Goal: Information Seeking & Learning: Compare options

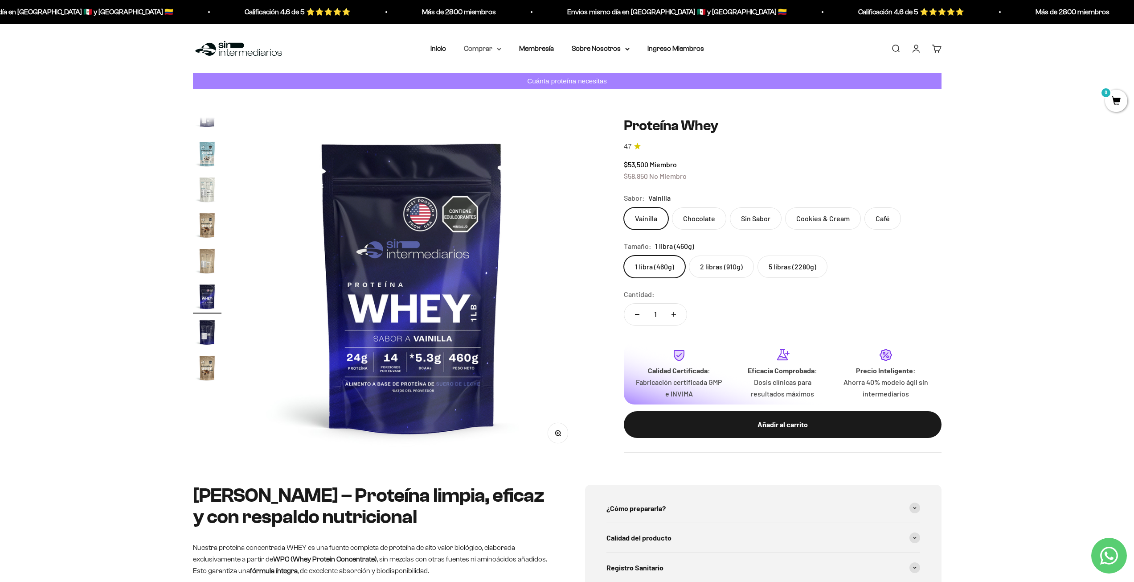
click at [497, 50] on summary "Comprar" at bounding box center [482, 49] width 37 height 12
click at [524, 70] on div "Proteínas Ver Todos Whey Iso Vegan" at bounding box center [506, 101] width 99 height 79
click at [507, 74] on summary "Proteínas" at bounding box center [506, 77] width 74 height 12
click at [587, 70] on div "Ver Todos Whey Iso Vegan Pancakes Pre-Entreno" at bounding box center [586, 118] width 63 height 113
click at [584, 77] on span "Ver Todos" at bounding box center [583, 77] width 31 height 8
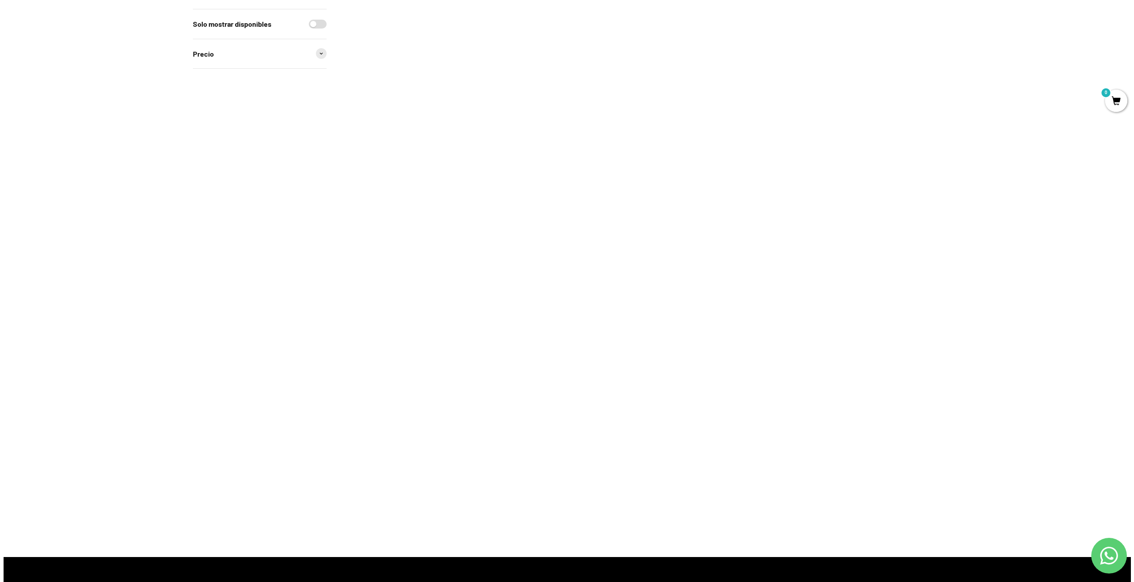
scroll to position [267, 0]
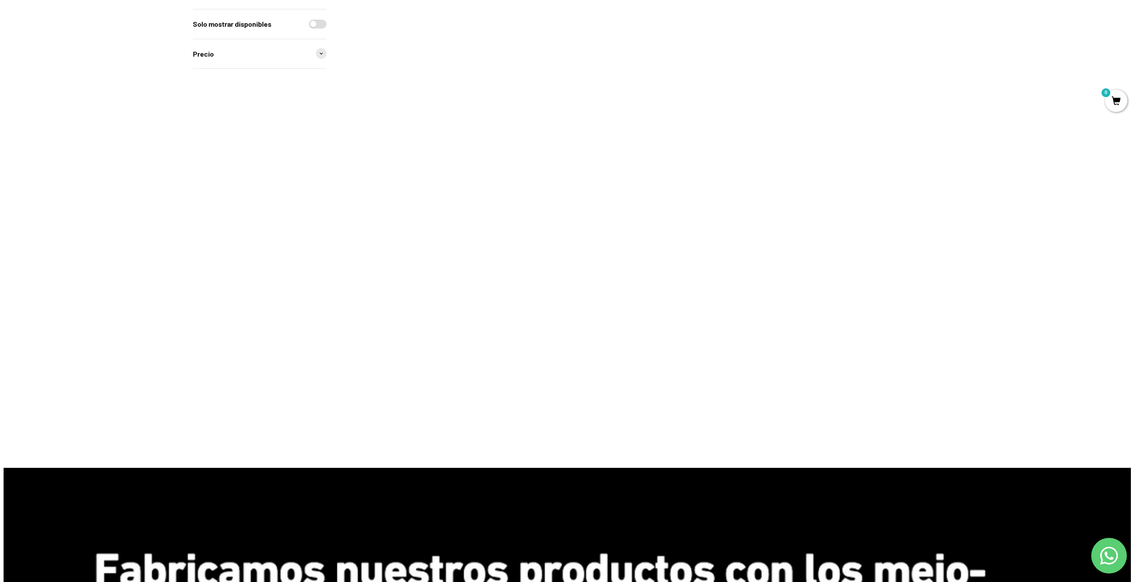
click at [758, 311] on img at bounding box center [766, 313] width 110 height 110
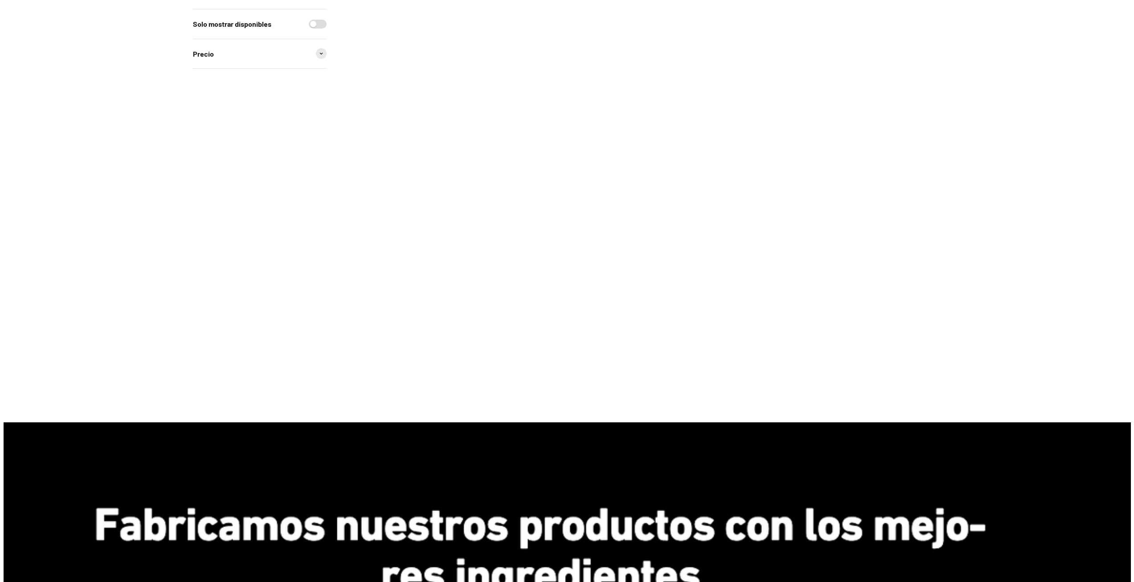
scroll to position [267, 0]
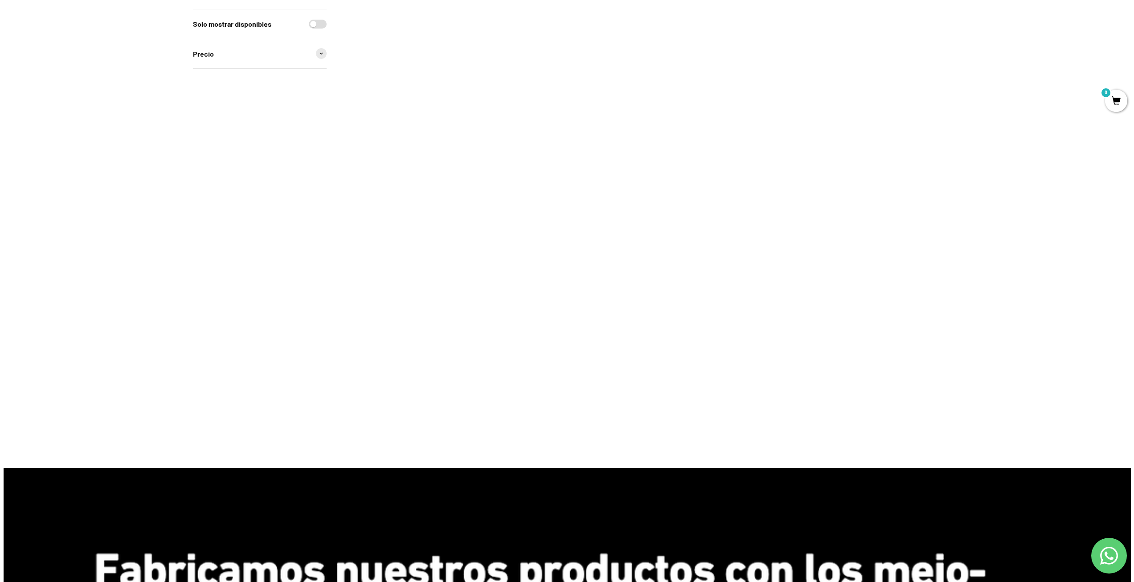
click at [386, 313] on img at bounding box center [403, 313] width 110 height 110
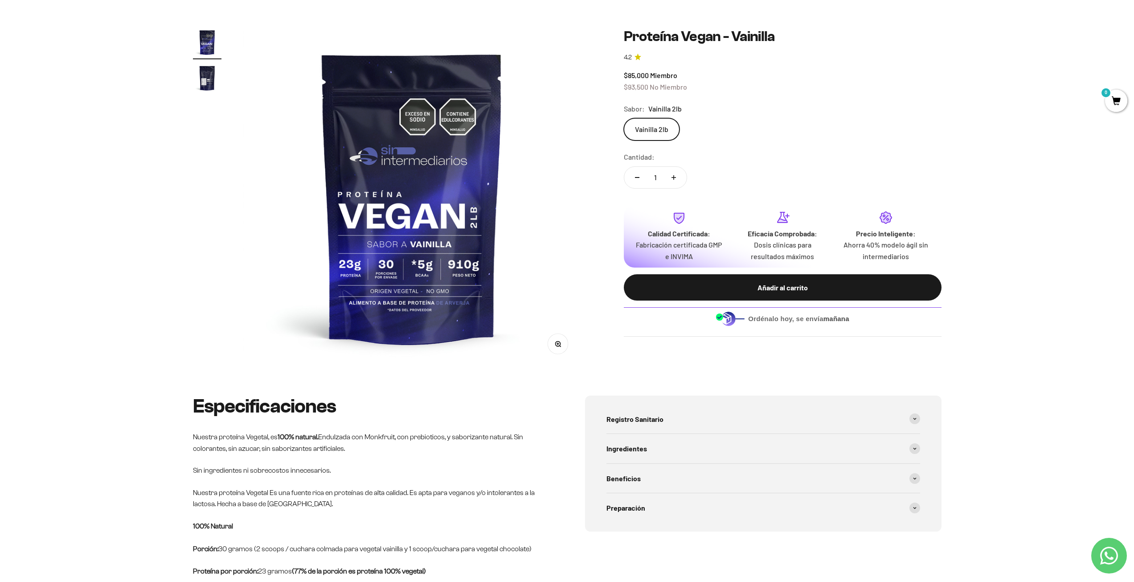
scroll to position [134, 0]
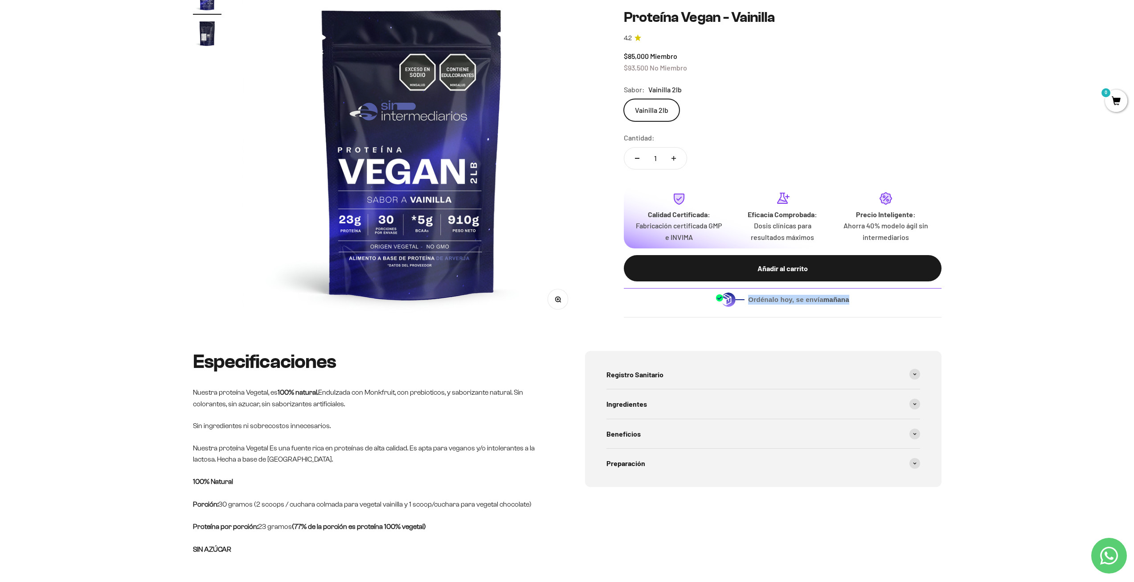
drag, startPoint x: 748, startPoint y: 296, endPoint x: 862, endPoint y: 299, distance: 113.7
click at [862, 299] on div "Ordénalo [DATE], se envía [DATE]" at bounding box center [783, 299] width 318 height 22
